Goal: Information Seeking & Learning: Find specific fact

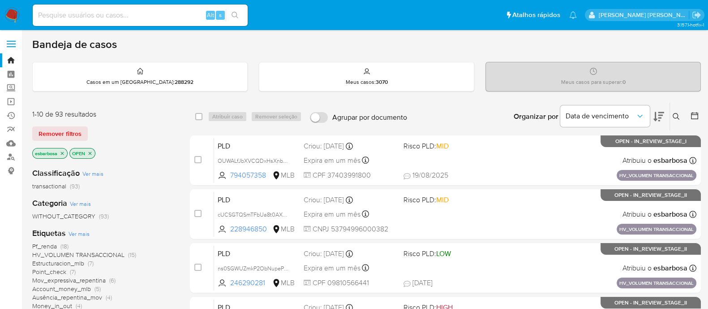
click at [190, 14] on input at bounding box center [140, 15] width 215 height 12
paste input "Rmr9Fb2X7XH7XiRYce4Q4ET4"
type input "Rmr9Fb2X7XH7XiRYce4Q4ET4"
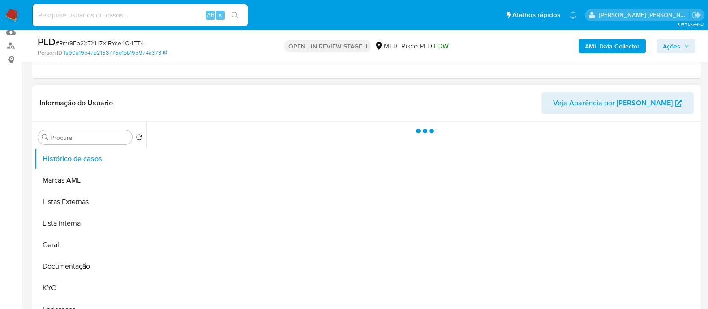
scroll to position [112, 0]
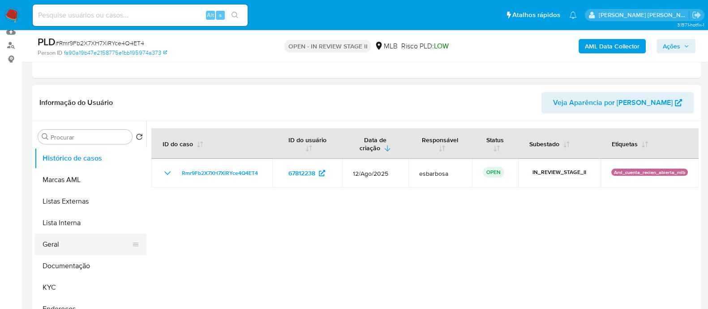
select select "10"
click at [59, 241] on button "Geral" at bounding box center [86, 244] width 105 height 22
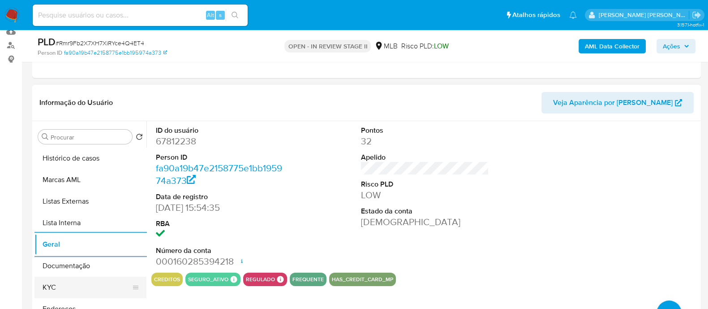
click at [62, 281] on button "KYC" at bounding box center [86, 287] width 105 height 22
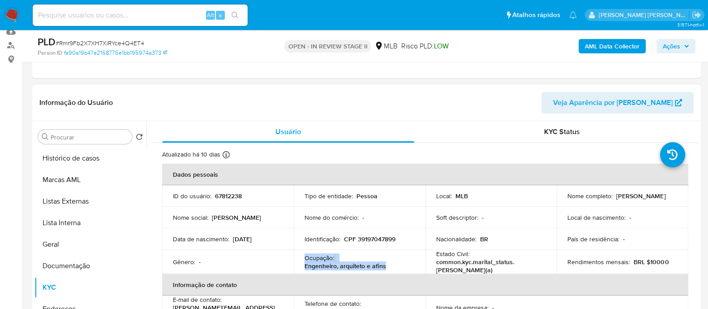
drag, startPoint x: 397, startPoint y: 259, endPoint x: 304, endPoint y: 256, distance: 93.7
click at [305, 256] on div "Ocupação : Engenheiro, arquiteto e afins" at bounding box center [360, 262] width 110 height 16
copy div "Ocupação : Engenheiro, arquiteto e afins"
click at [83, 262] on button "Documentação" at bounding box center [86, 266] width 105 height 22
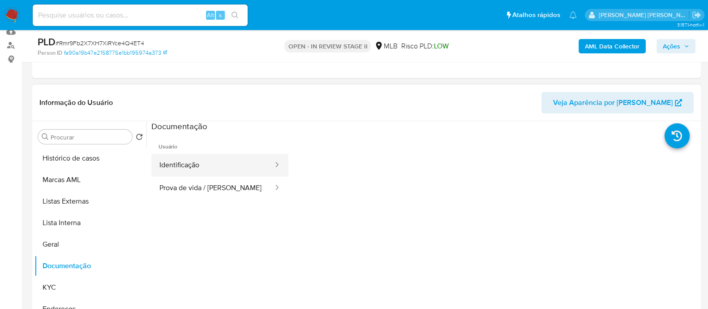
click at [197, 169] on button "Identificação" at bounding box center [212, 165] width 123 height 23
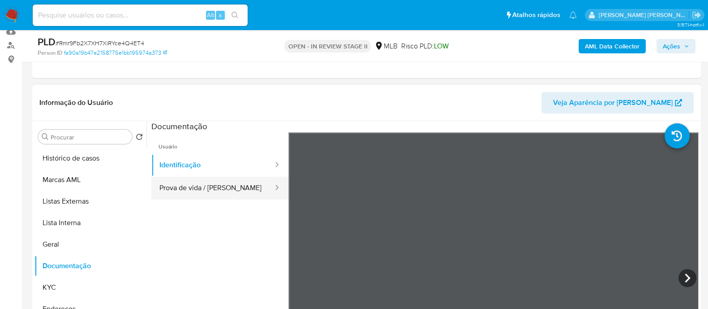
click at [235, 190] on button "Prova de vida / Selfie" at bounding box center [212, 188] width 123 height 23
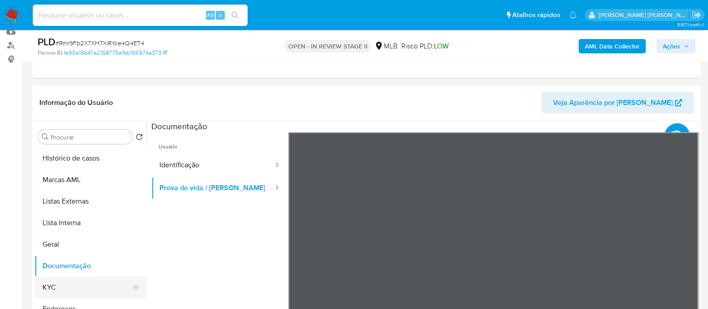
click at [55, 287] on button "KYC" at bounding box center [86, 287] width 105 height 22
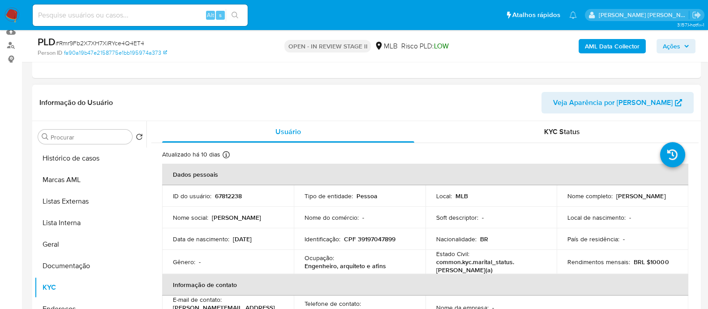
click at [374, 238] on p "CPF 39197047899" at bounding box center [370, 239] width 52 height 8
copy p "39197047899"
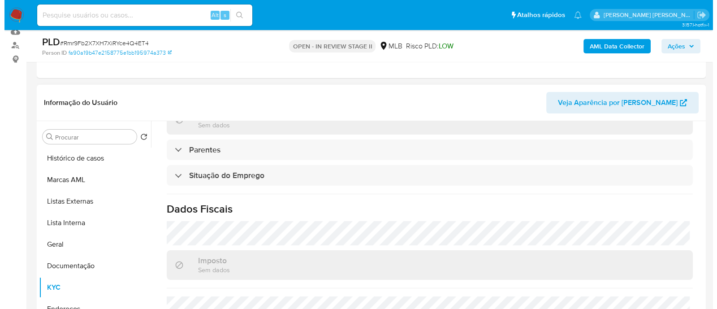
scroll to position [389, 0]
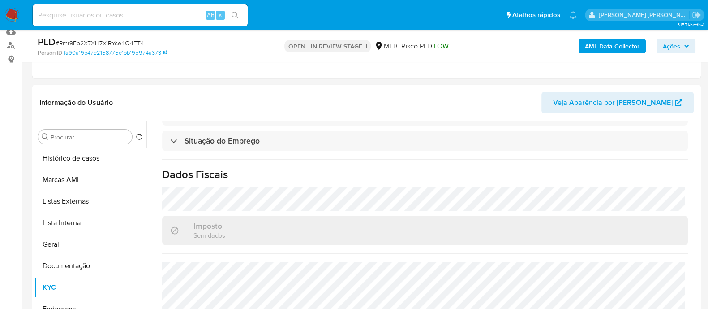
click at [591, 47] on b "AML Data Collector" at bounding box center [612, 46] width 55 height 14
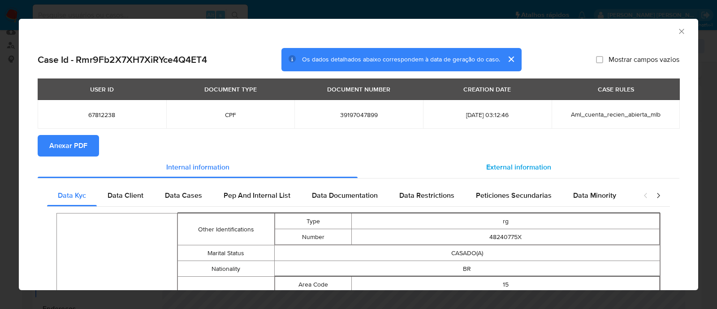
click at [508, 172] on span "External information" at bounding box center [518, 167] width 65 height 10
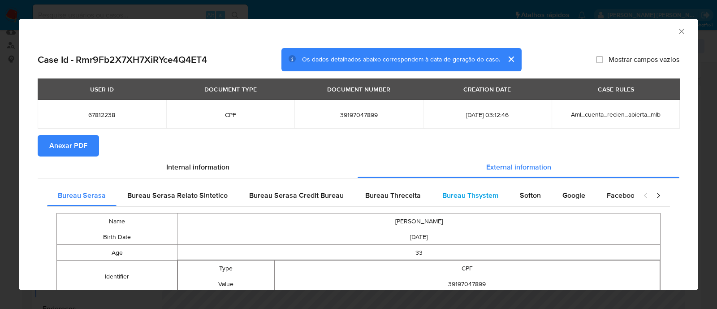
click at [461, 198] on span "Bureau Thsystem" at bounding box center [470, 195] width 56 height 10
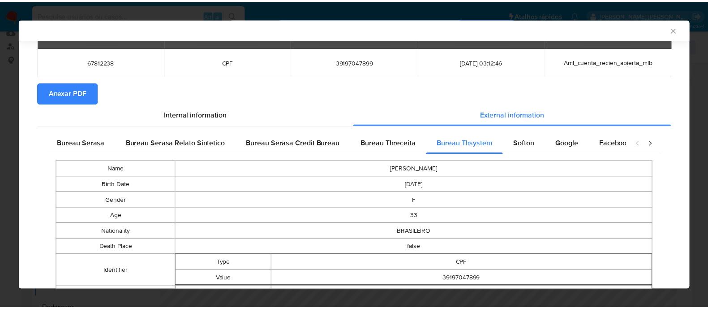
scroll to position [0, 0]
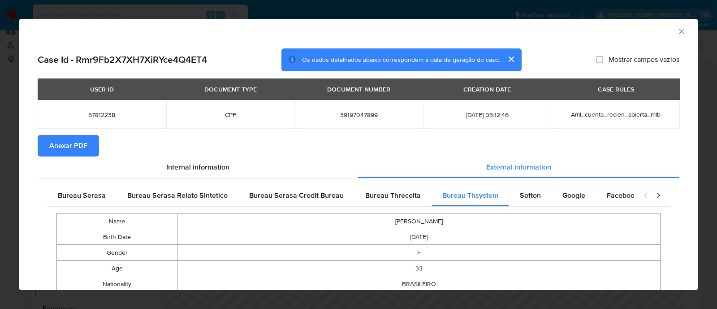
click at [77, 148] on span "Anexar PDF" at bounding box center [68, 146] width 38 height 20
click at [677, 32] on icon "Fechar a janela" at bounding box center [681, 31] width 9 height 9
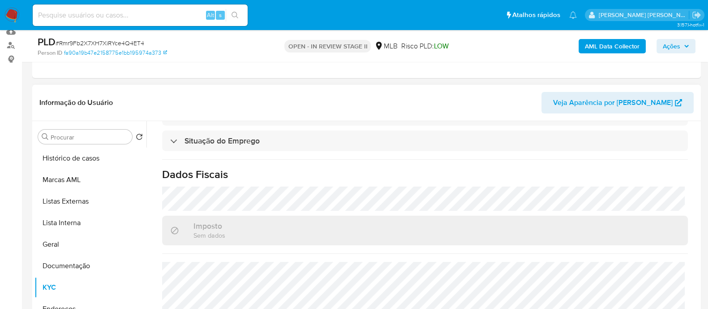
scroll to position [168, 0]
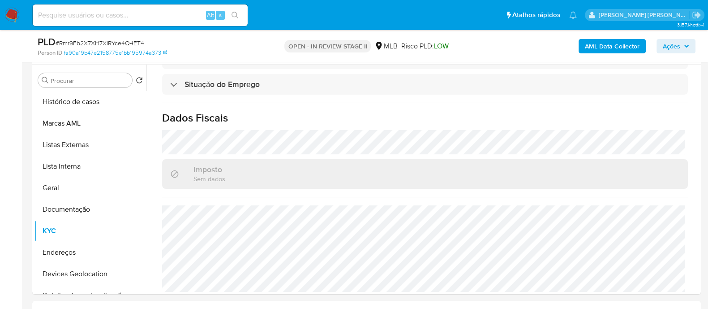
click at [674, 41] on span "Ações" at bounding box center [671, 46] width 17 height 14
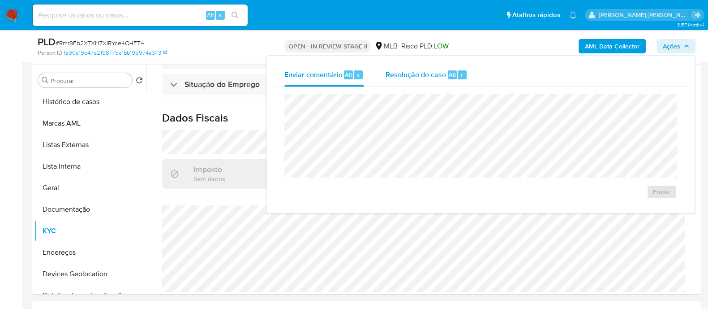
click at [417, 81] on div "Resolução do caso Alt r" at bounding box center [427, 74] width 82 height 23
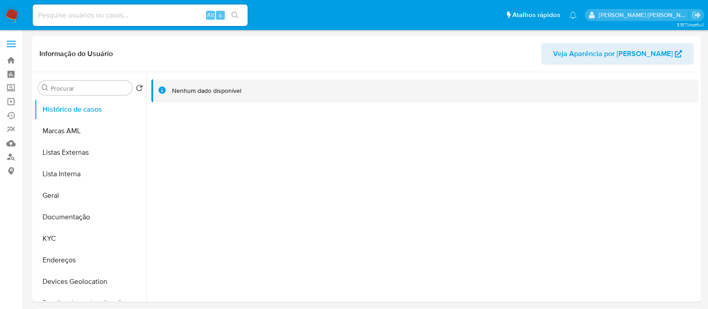
select select "10"
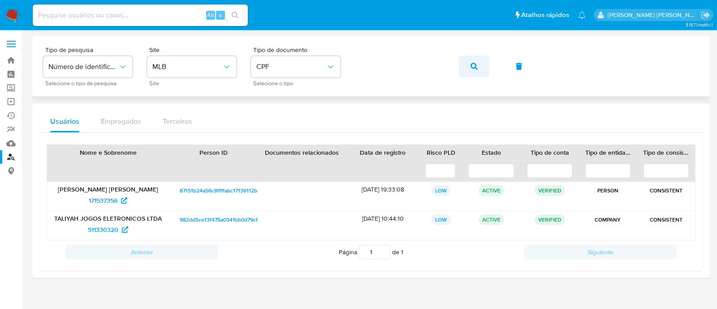
click at [488, 64] on button "button" at bounding box center [474, 67] width 30 height 22
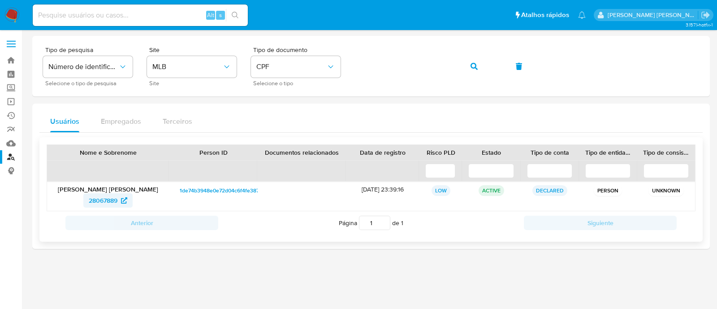
click at [100, 199] on span "28067889" at bounding box center [103, 200] width 29 height 14
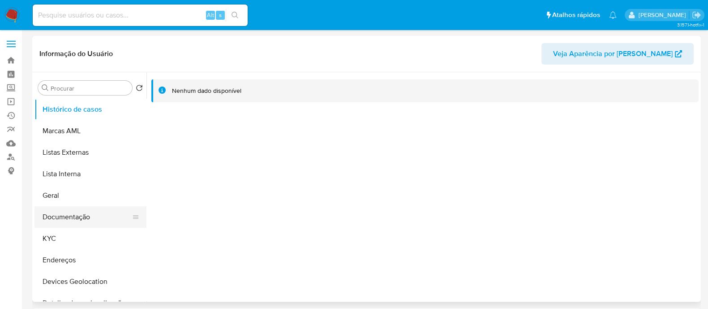
select select "10"
click at [60, 216] on button "Documentação" at bounding box center [86, 217] width 105 height 22
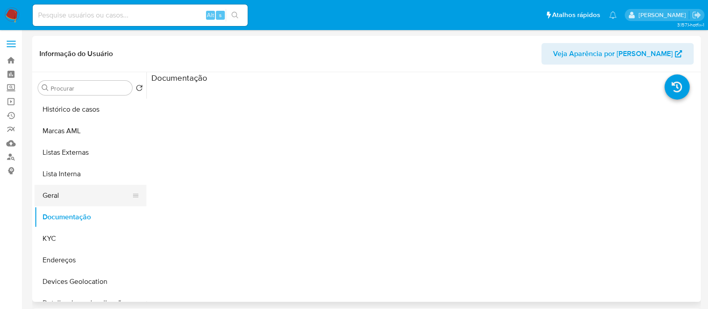
click at [83, 191] on button "Geral" at bounding box center [86, 196] width 105 height 22
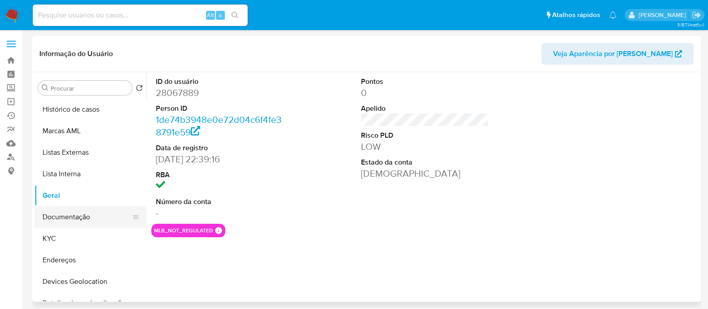
click at [85, 216] on button "Documentação" at bounding box center [86, 217] width 105 height 22
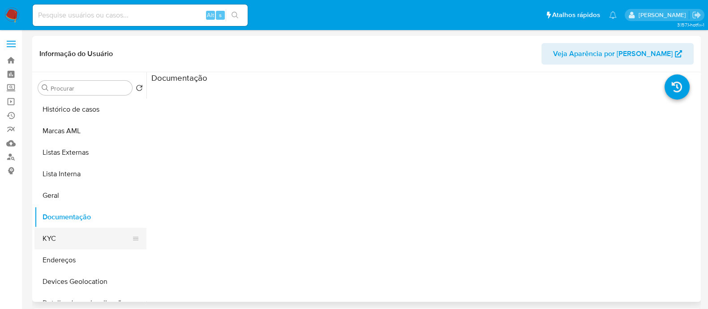
click at [91, 239] on button "KYC" at bounding box center [86, 239] width 105 height 22
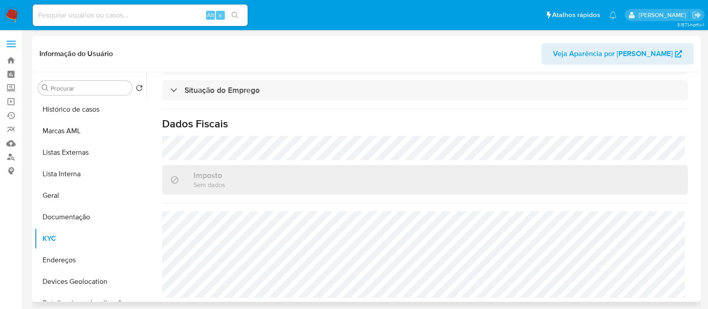
scroll to position [401, 0]
click at [76, 263] on button "Endereços" at bounding box center [86, 260] width 105 height 22
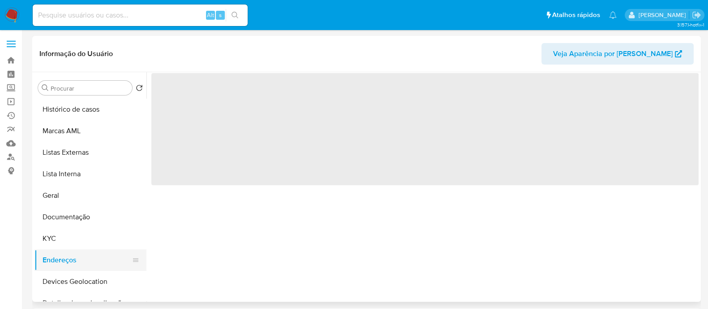
scroll to position [0, 0]
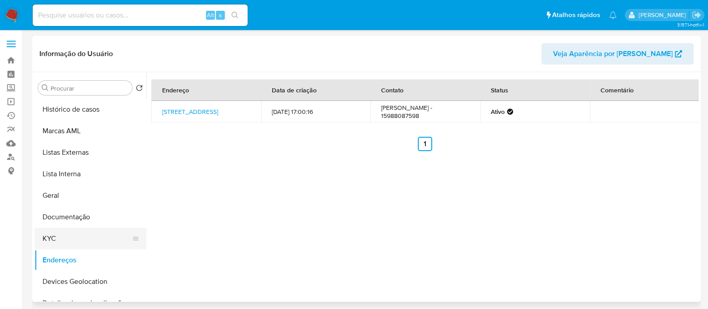
click at [67, 236] on button "KYC" at bounding box center [86, 239] width 105 height 22
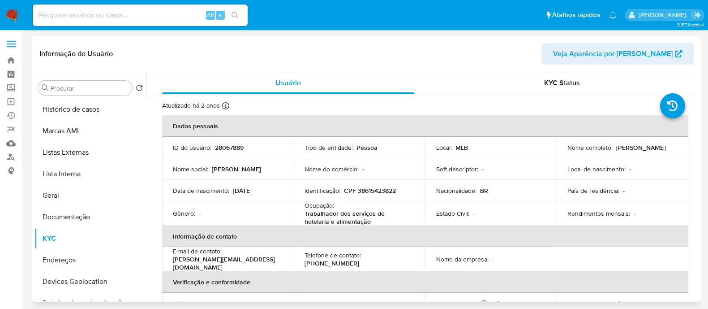
click at [375, 188] on p "CPF 38615423822" at bounding box center [370, 190] width 52 height 8
copy p "38615423822"
click at [85, 217] on button "Documentação" at bounding box center [86, 217] width 105 height 22
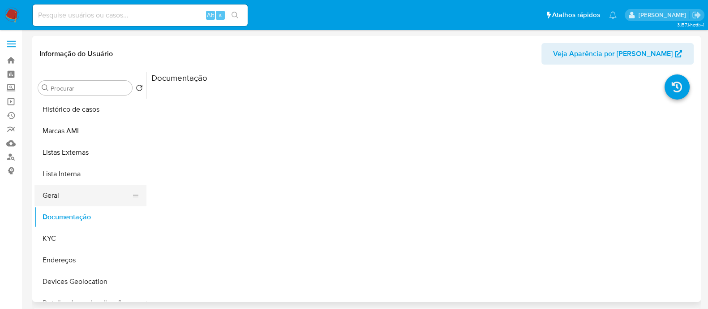
click at [84, 201] on button "Geral" at bounding box center [86, 196] width 105 height 22
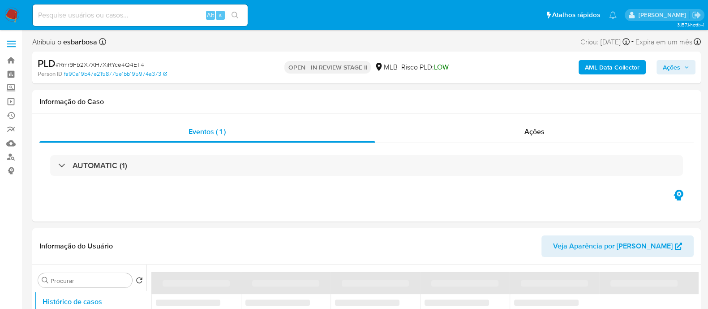
click at [672, 69] on span "Ações" at bounding box center [671, 67] width 17 height 14
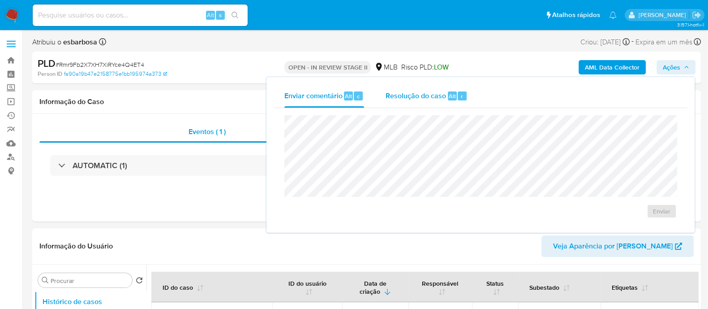
select select "10"
drag, startPoint x: 412, startPoint y: 99, endPoint x: 412, endPoint y: 111, distance: 11.6
click at [412, 99] on span "Resolução do caso" at bounding box center [416, 96] width 60 height 10
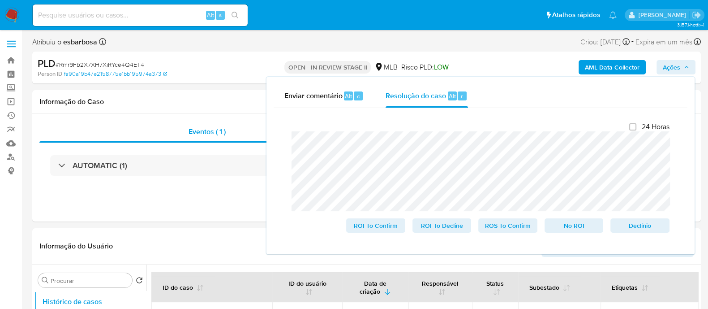
drag, startPoint x: 264, startPoint y: 39, endPoint x: 303, endPoint y: 55, distance: 41.4
click at [266, 41] on div "Atribuiu o esbarbosa Asignado el: 20/08/2025 16:39:46 Criou: 12/08/2025 Criou: …" at bounding box center [366, 44] width 669 height 16
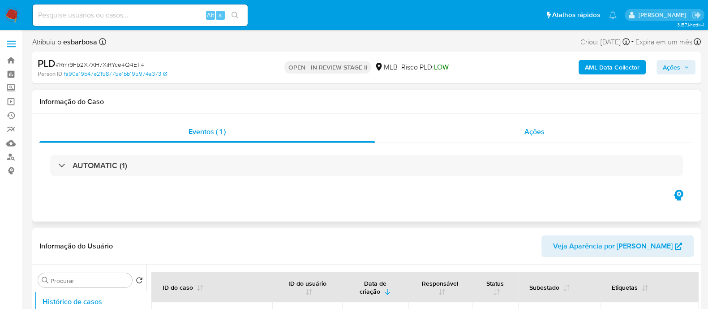
click at [509, 140] on div "Ações" at bounding box center [534, 132] width 319 height 22
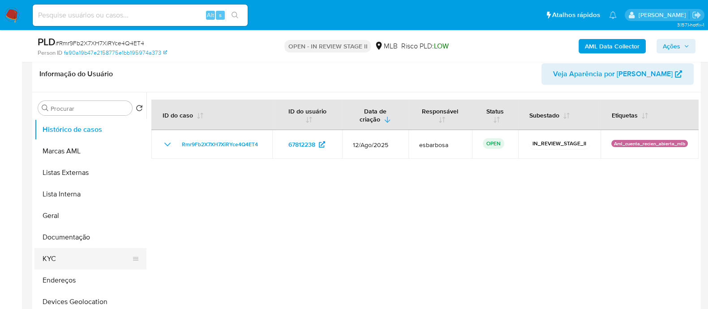
scroll to position [224, 0]
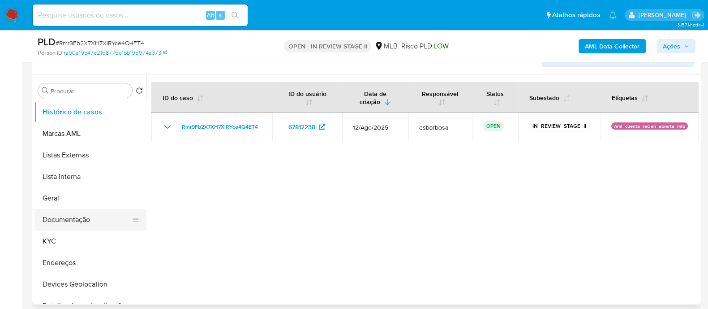
click at [76, 216] on button "Documentação" at bounding box center [86, 220] width 105 height 22
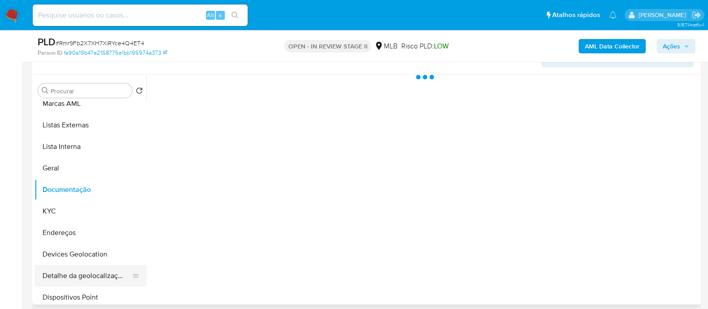
scroll to position [56, 0]
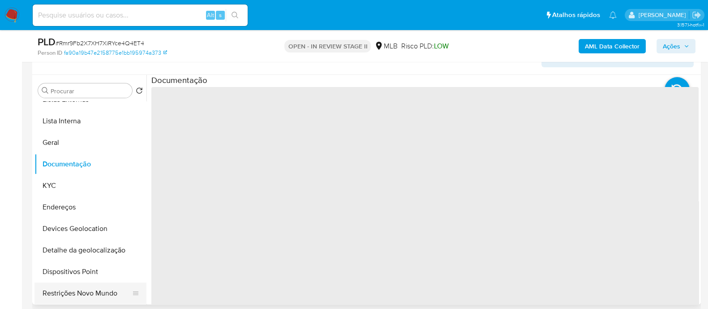
click at [79, 293] on button "Restrições Novo Mundo" at bounding box center [86, 293] width 105 height 22
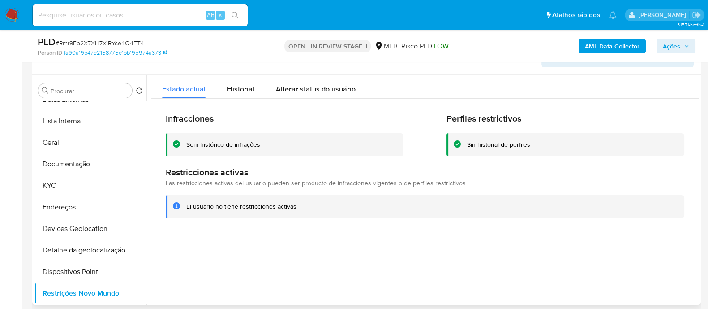
click at [220, 142] on div "Sem histórico de infrações" at bounding box center [223, 144] width 74 height 9
click at [278, 268] on div at bounding box center [423, 189] width 552 height 229
drag, startPoint x: 53, startPoint y: 183, endPoint x: 78, endPoint y: 176, distance: 25.5
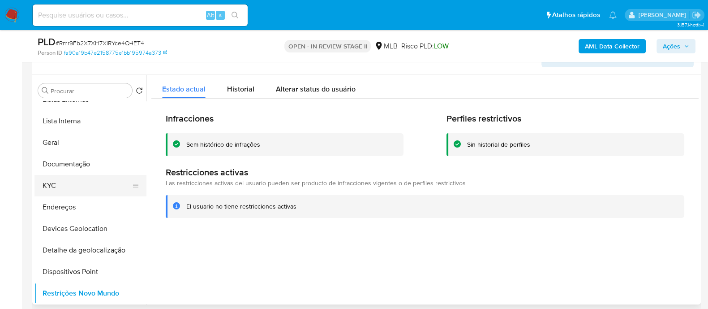
click at [53, 183] on button "KYC" at bounding box center [86, 186] width 105 height 22
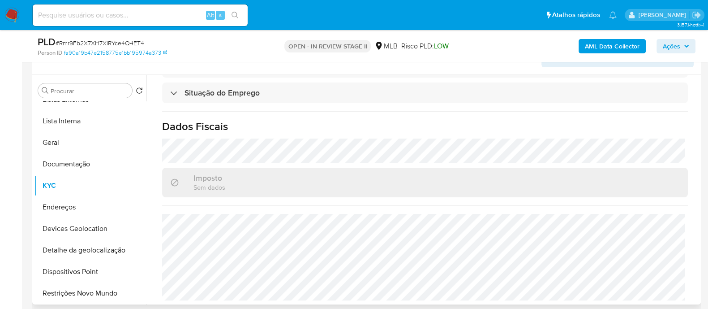
scroll to position [389, 0]
click at [102, 229] on button "Devices Geolocation" at bounding box center [86, 229] width 105 height 22
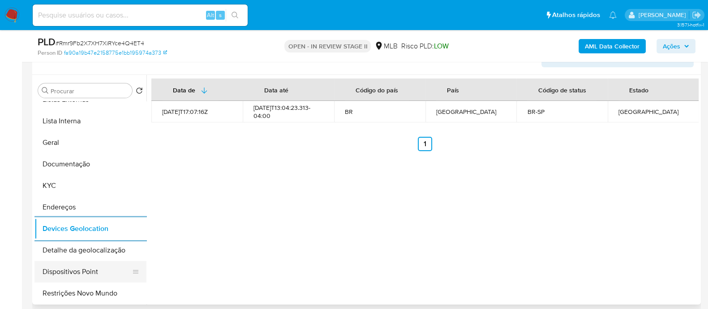
drag, startPoint x: 90, startPoint y: 271, endPoint x: 96, endPoint y: 263, distance: 10.2
click at [90, 272] on button "Dispositivos Point" at bounding box center [86, 272] width 105 height 22
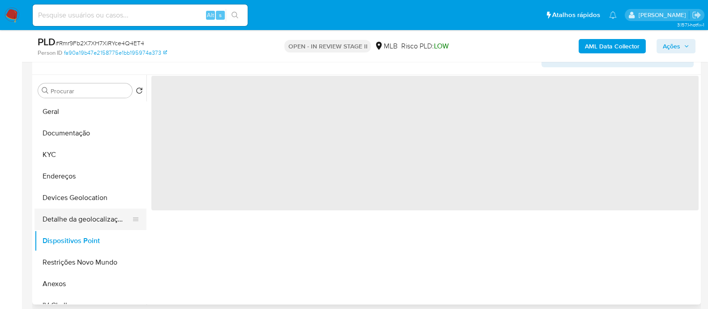
scroll to position [112, 0]
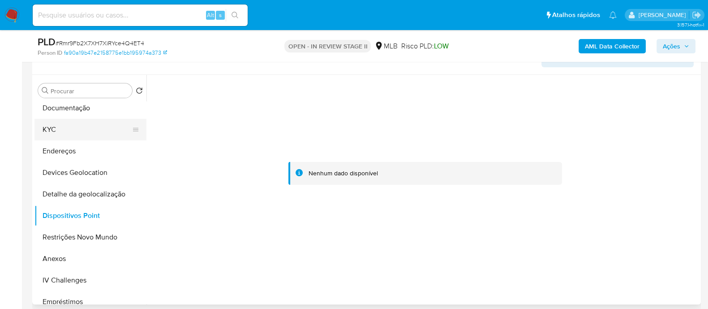
click at [61, 130] on button "KYC" at bounding box center [86, 130] width 105 height 22
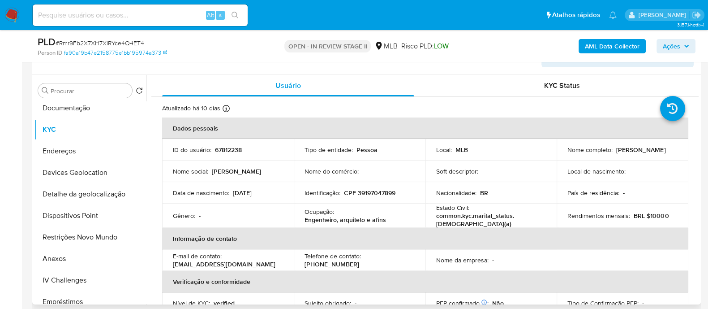
click at [381, 195] on p "CPF 39197047899" at bounding box center [370, 193] width 52 height 8
copy p "39197047899"
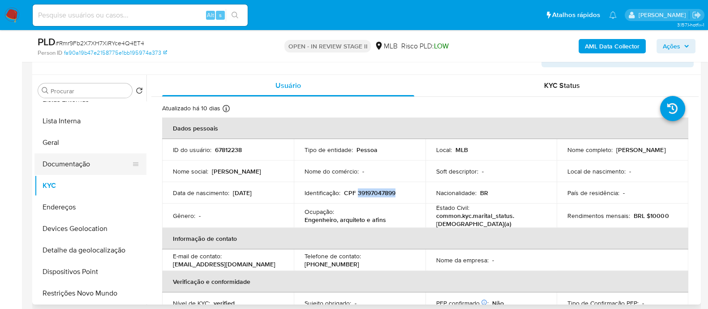
click at [70, 168] on button "Documentação" at bounding box center [86, 164] width 105 height 22
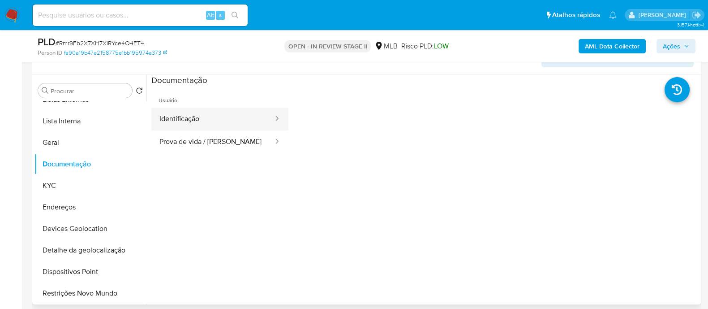
click at [193, 123] on button "Identificação" at bounding box center [212, 119] width 123 height 23
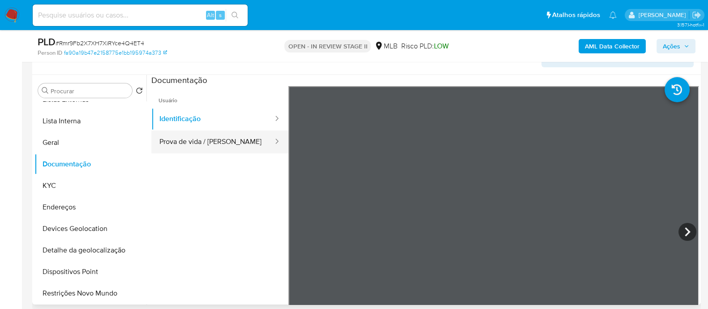
click at [195, 143] on button "Prova de vida / Selfie" at bounding box center [212, 141] width 123 height 23
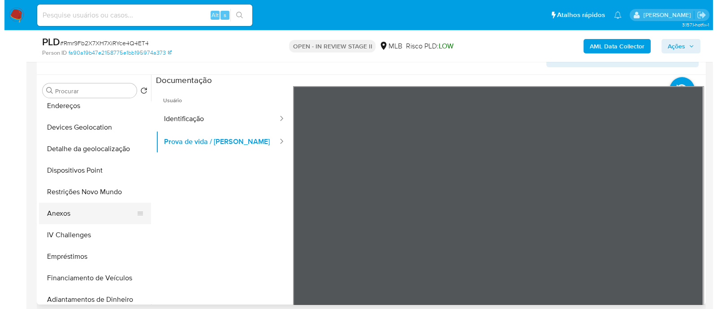
scroll to position [168, 0]
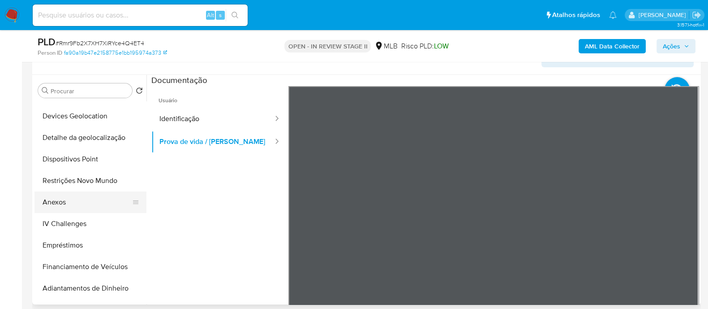
click at [69, 198] on button "Anexos" at bounding box center [86, 202] width 105 height 22
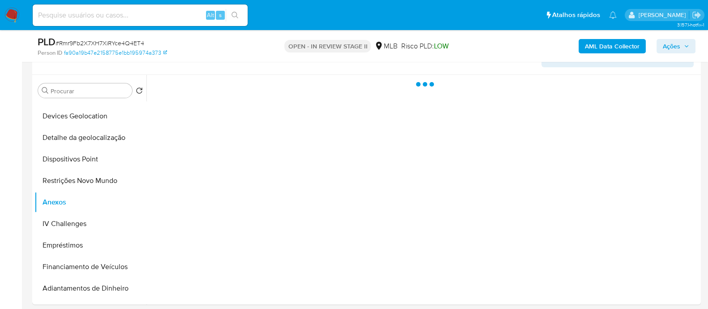
click at [116, 42] on span "# Rmr9Fb2X7XH7XiRYce4Q4ET4" at bounding box center [100, 43] width 89 height 9
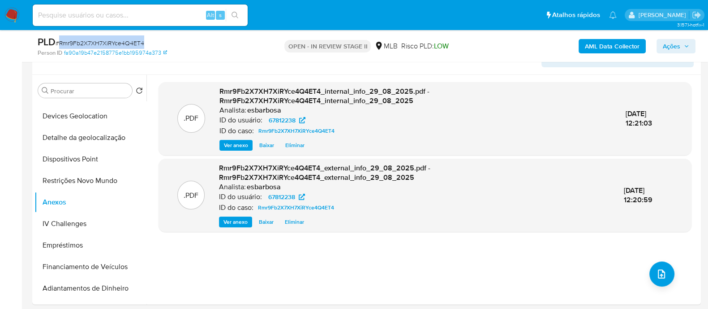
click at [103, 39] on span "# Rmr9Fb2X7XH7XiRYce4Q4ET4" at bounding box center [100, 43] width 89 height 9
click at [662, 273] on icon "upload-file" at bounding box center [661, 273] width 11 height 11
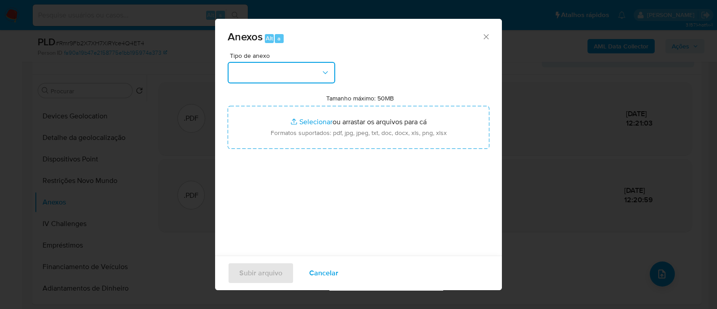
click at [305, 74] on button "button" at bounding box center [282, 73] width 108 height 22
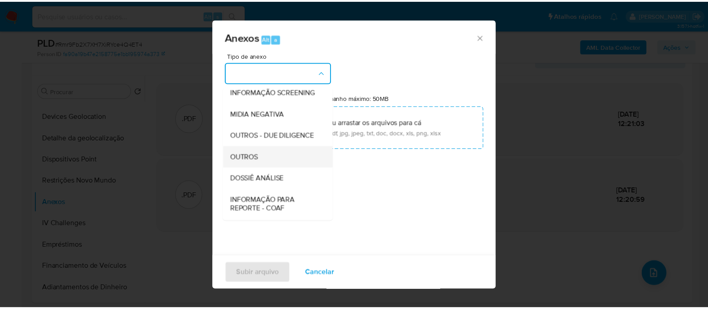
scroll to position [138, 0]
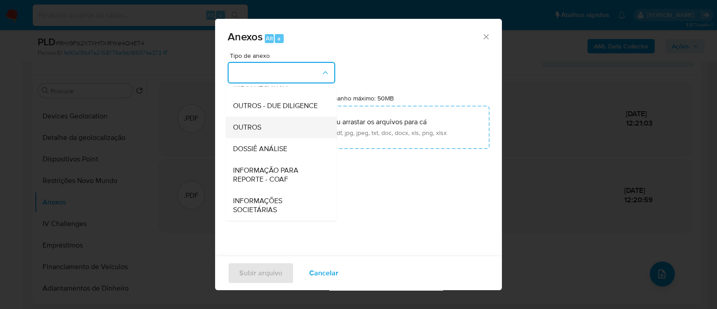
click at [251, 130] on span "OUTROS" at bounding box center [247, 127] width 28 height 9
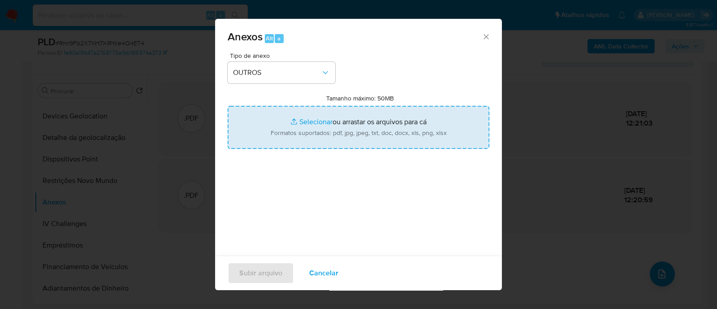
click at [302, 119] on input "Tamanho máximo: 50MB Selecionar arquivos" at bounding box center [359, 127] width 262 height 43
type input "C:\fakepath\Mulan 67812238_2025_08_27_18_06_13.xlsx"
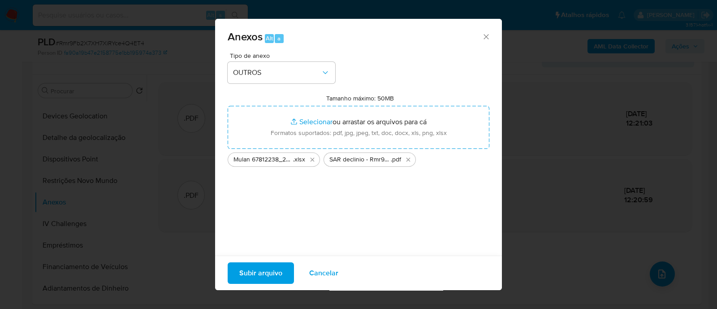
click at [274, 271] on span "Subir arquivo" at bounding box center [260, 273] width 43 height 20
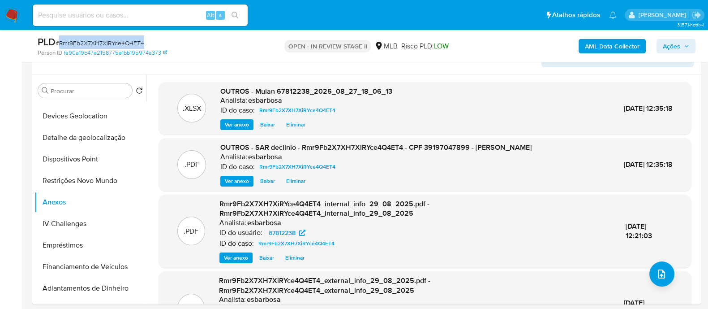
click at [669, 48] on span "Ações" at bounding box center [671, 46] width 17 height 14
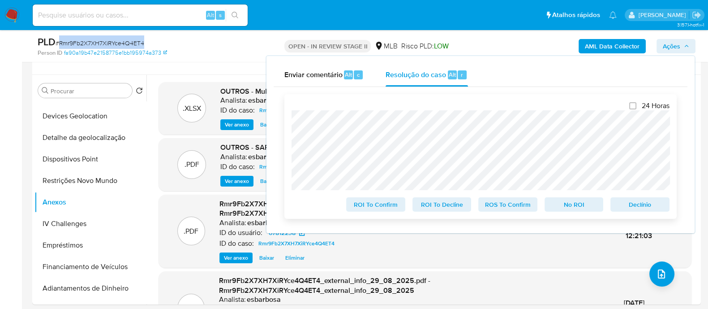
click at [568, 203] on span "No ROI" at bounding box center [574, 204] width 47 height 13
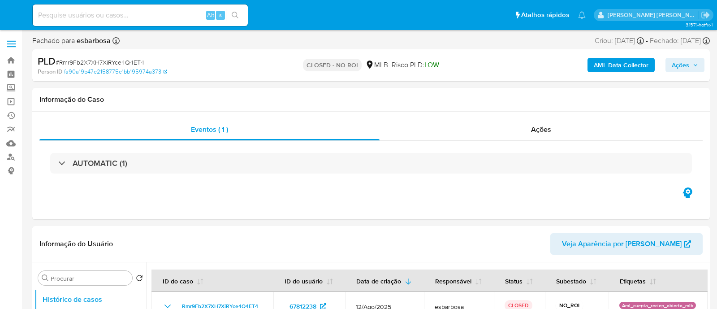
select select "10"
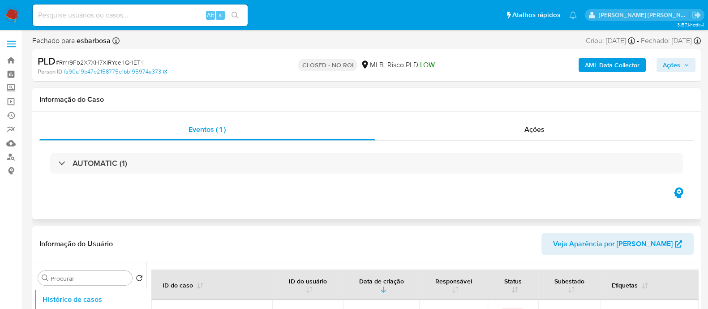
click at [446, 147] on div "AUTOMATIC (1)" at bounding box center [366, 163] width 655 height 45
click at [448, 133] on div "Ações" at bounding box center [534, 130] width 319 height 22
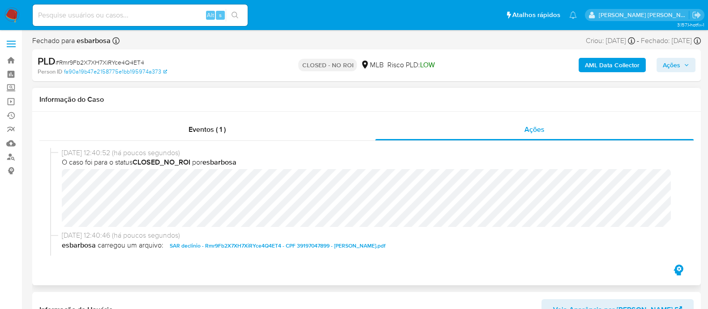
scroll to position [56, 0]
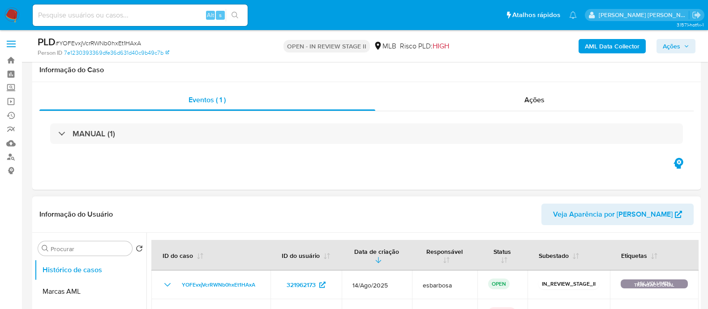
scroll to position [112, 0]
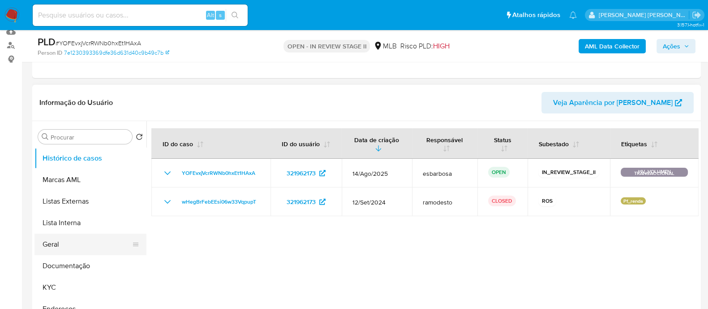
click at [65, 245] on button "Geral" at bounding box center [86, 244] width 105 height 22
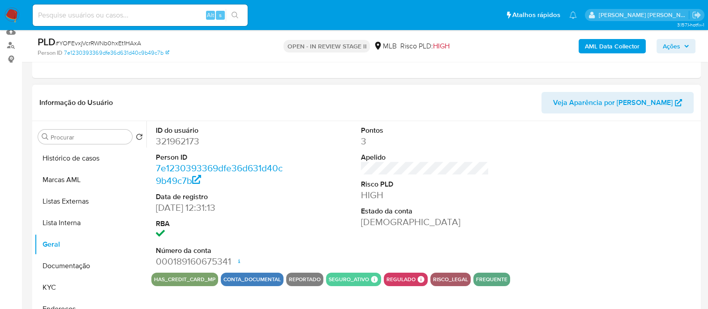
click at [195, 140] on dd "321962173" at bounding box center [220, 141] width 128 height 13
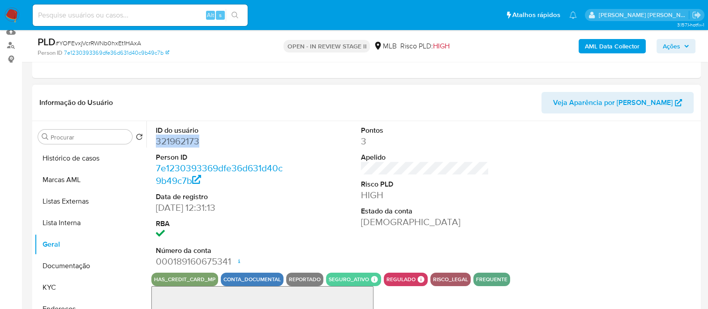
copy dd "321962173"
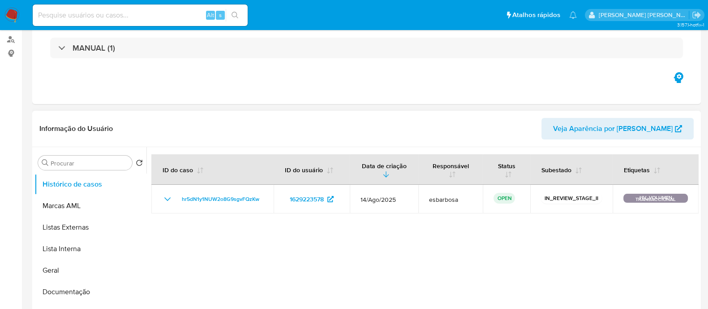
scroll to position [168, 0]
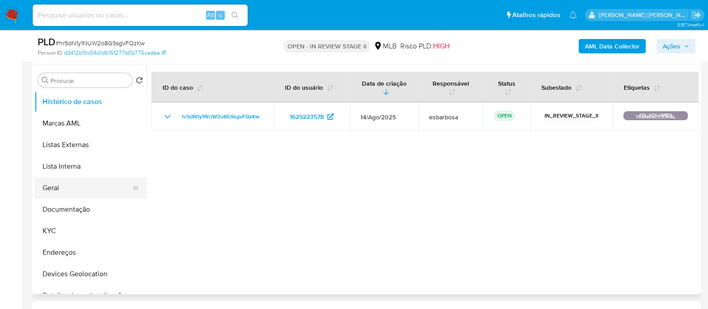
click at [69, 186] on button "Geral" at bounding box center [86, 188] width 105 height 22
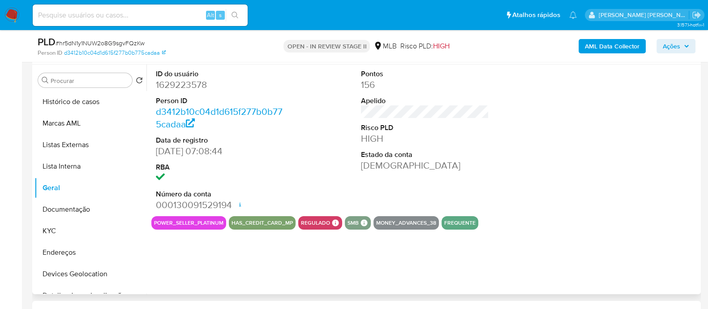
click at [185, 87] on dd "1629223578" at bounding box center [220, 84] width 128 height 13
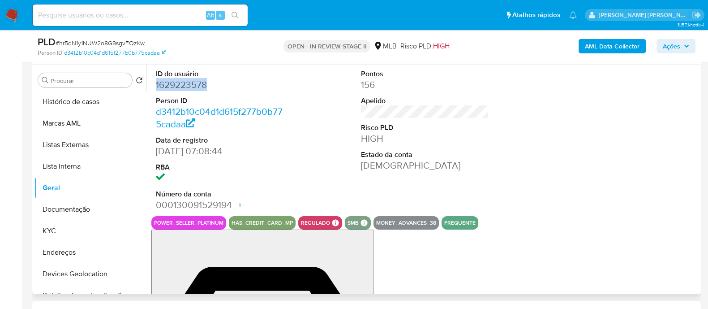
copy dd "1629223578"
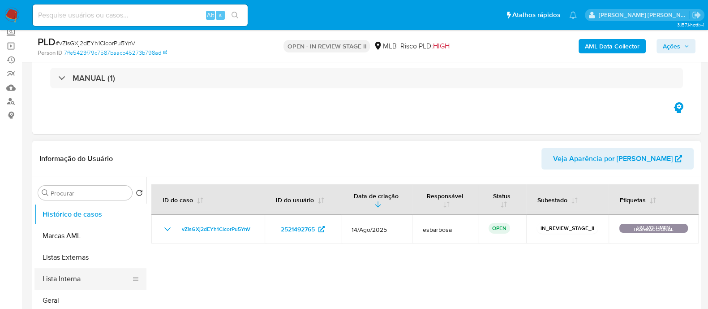
scroll to position [56, 0]
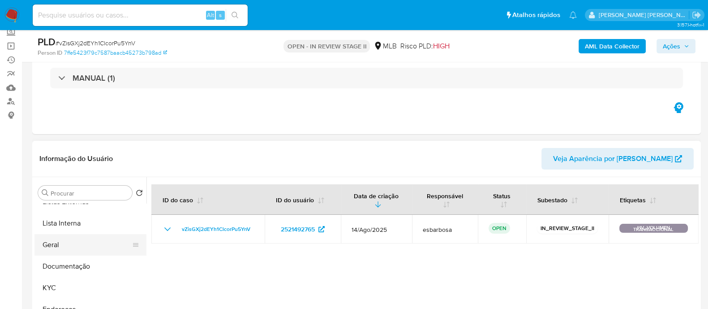
click at [47, 250] on button "Geral" at bounding box center [86, 245] width 105 height 22
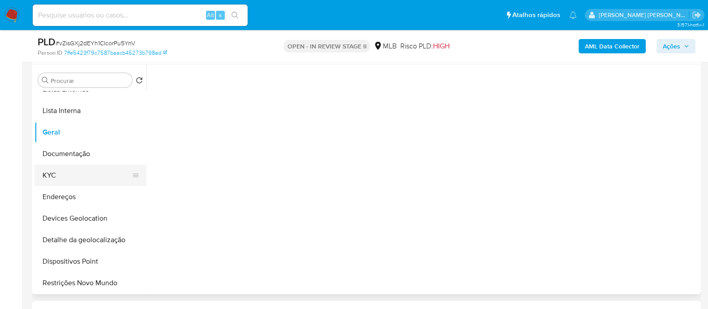
scroll to position [0, 0]
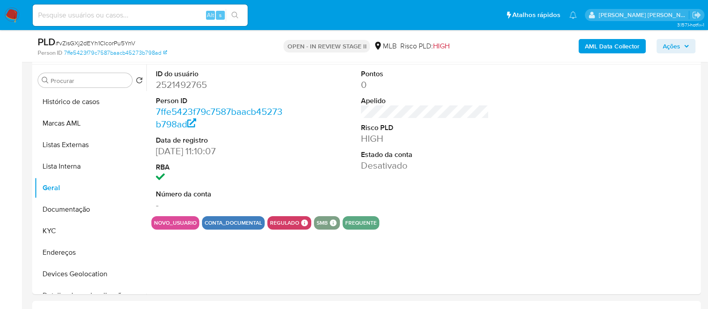
click at [195, 86] on dd "2521492765" at bounding box center [220, 84] width 128 height 13
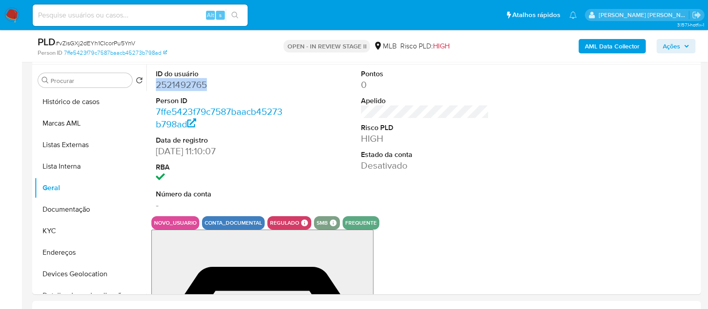
copy dd "2521492765"
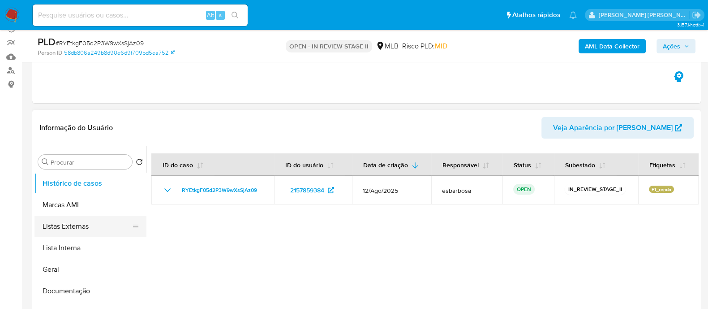
scroll to position [112, 0]
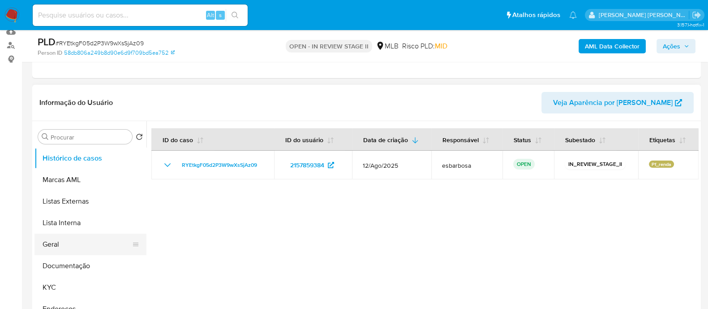
click at [61, 242] on button "Geral" at bounding box center [86, 244] width 105 height 22
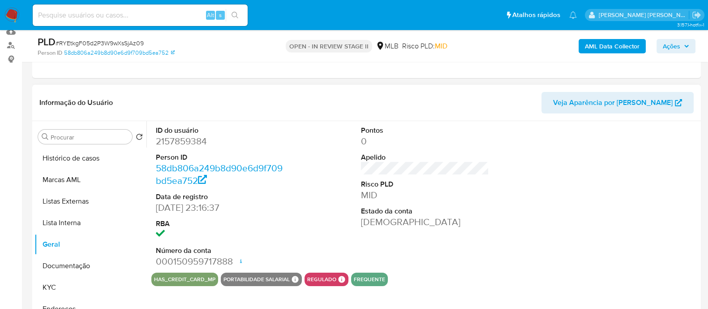
click at [200, 142] on dd "2157859384" at bounding box center [220, 141] width 128 height 13
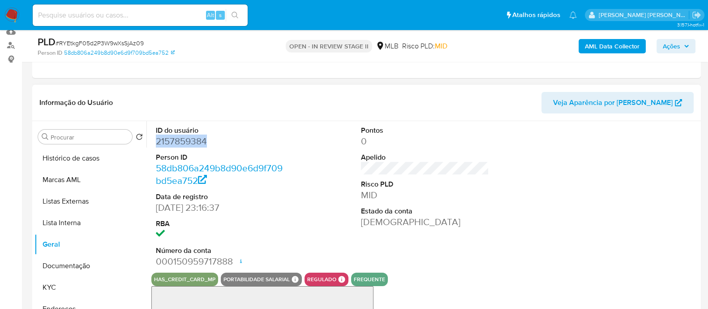
copy dd "2157859384"
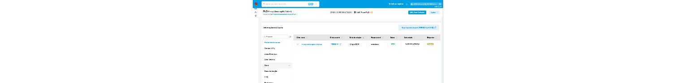
scroll to position [112, 0]
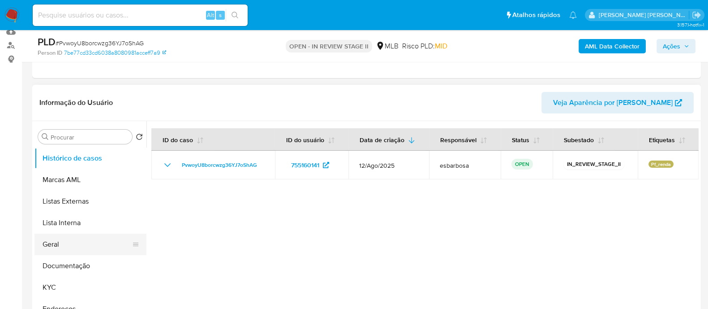
click at [65, 239] on button "Geral" at bounding box center [86, 244] width 105 height 22
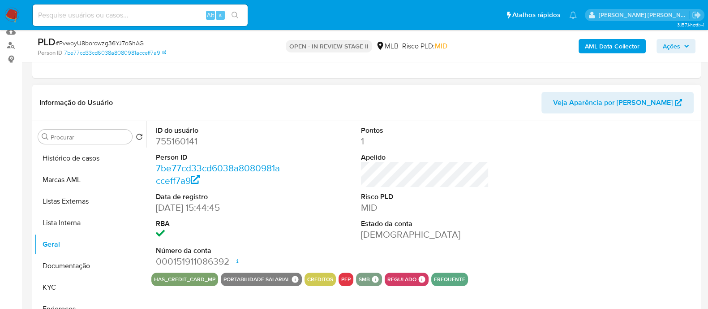
click at [191, 140] on dd "755160141" at bounding box center [220, 141] width 128 height 13
copy dd "755160141"
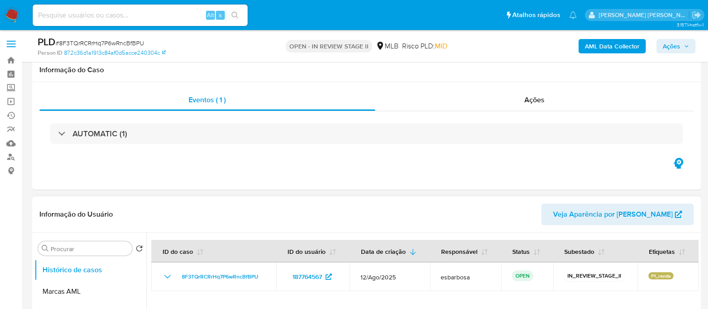
scroll to position [112, 0]
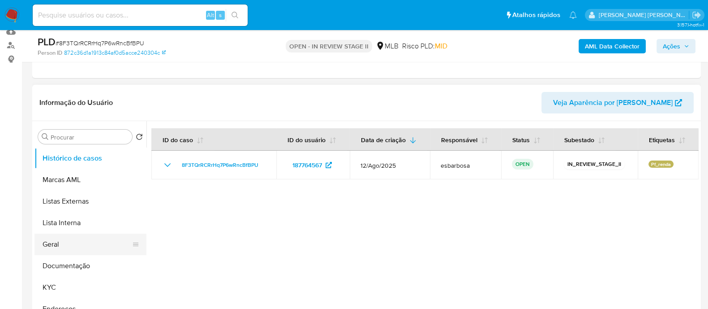
drag, startPoint x: 61, startPoint y: 242, endPoint x: 66, endPoint y: 241, distance: 4.5
click at [61, 242] on button "Geral" at bounding box center [86, 244] width 105 height 22
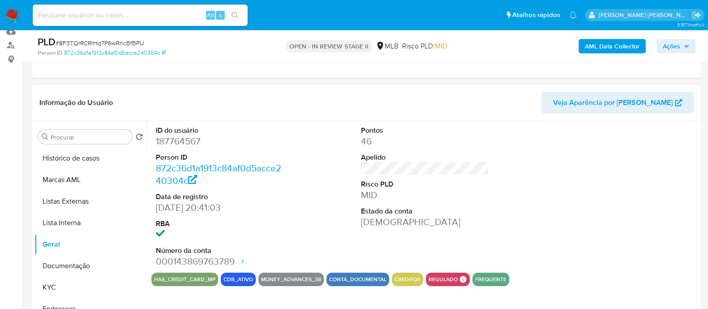
click at [187, 140] on dd "187764567" at bounding box center [220, 141] width 128 height 13
copy dd "187764567"
